Goal: Task Accomplishment & Management: Use online tool/utility

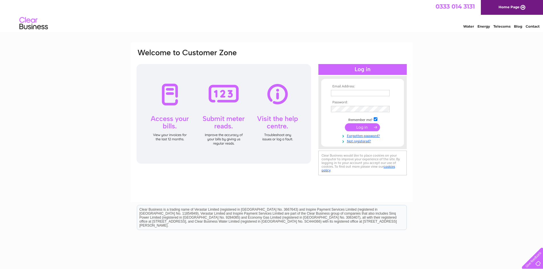
type input "info@theelectricalacademy.co.uk"
click at [362, 127] on input "submit" at bounding box center [362, 127] width 35 height 8
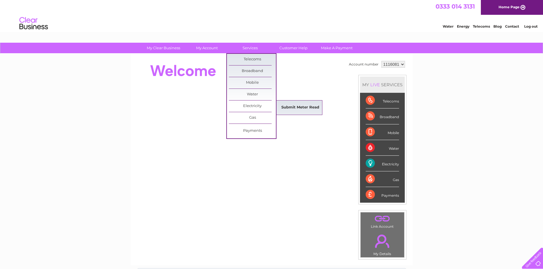
click at [295, 109] on link "Submit Meter Read" at bounding box center [300, 107] width 47 height 11
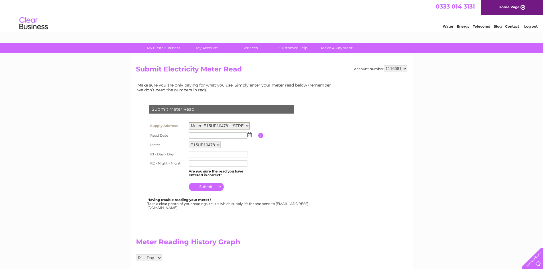
click at [211, 125] on select "Meter: E15UP10478 - [STREET_ADDRESS]" at bounding box center [219, 125] width 61 height 7
click at [400, 66] on select "1116081" at bounding box center [396, 68] width 24 height 7
click at [400, 68] on select "1116081" at bounding box center [396, 68] width 24 height 7
click at [225, 125] on select "Meter: E15UP10478 - [STREET_ADDRESS]" at bounding box center [219, 125] width 61 height 7
click at [294, 167] on table "Supply Address Meter: E15UP10478 - [STREET_ADDRESS] Read Date Please enter the …" at bounding box center [228, 156] width 162 height 71
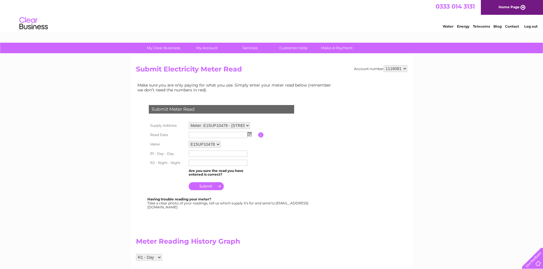
click at [243, 134] on input "text" at bounding box center [218, 135] width 59 height 6
click at [250, 135] on img at bounding box center [250, 134] width 4 height 5
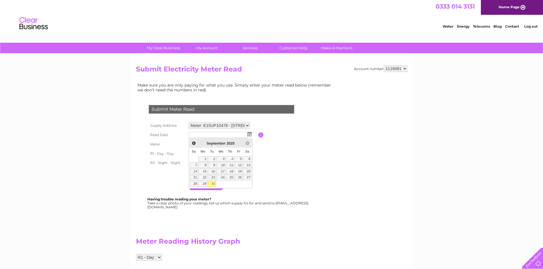
click at [213, 182] on link "30" at bounding box center [212, 184] width 8 height 6
type input "[DATE]"
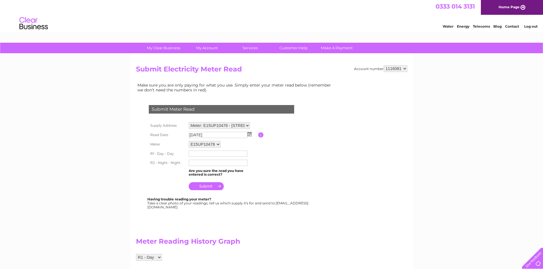
click at [272, 154] on table "Supply Address Meter: E15UP10478 - [STREET_ADDRESS] Read Date [DATE] Please ent…" at bounding box center [228, 156] width 162 height 71
click at [210, 146] on select "E15UP10478" at bounding box center [205, 144] width 32 height 7
click at [210, 146] on select "E15UP10478" at bounding box center [205, 144] width 33 height 7
click at [234, 156] on input "text" at bounding box center [218, 154] width 59 height 7
type input "092424"
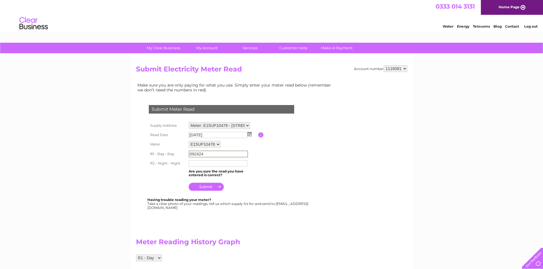
click at [229, 163] on input "text" at bounding box center [218, 164] width 59 height 6
type input "023937"
click at [259, 177] on table "Supply Address Meter: E15UP10478 - [STREET_ADDRESS] Read Date [DATE] Please ent…" at bounding box center [228, 157] width 162 height 72
click at [214, 186] on input "submit" at bounding box center [206, 186] width 35 height 8
